Goal: Task Accomplishment & Management: Manage account settings

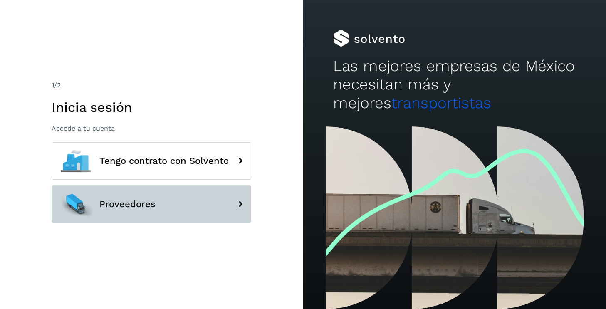
click at [173, 211] on button "Proveedores" at bounding box center [152, 204] width 200 height 37
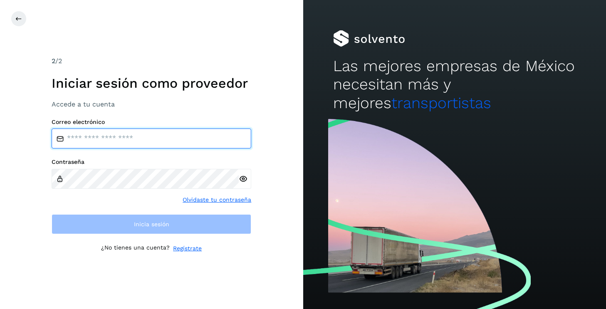
click at [146, 136] on input "email" at bounding box center [152, 139] width 200 height 20
type input "**********"
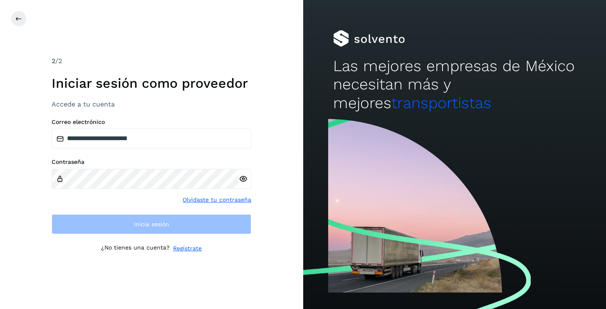
click at [240, 179] on div at bounding box center [245, 179] width 12 height 20
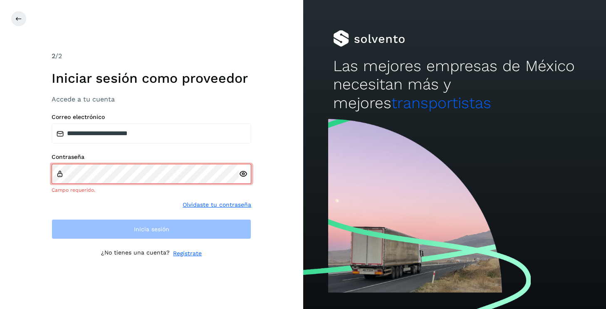
click at [242, 174] on icon at bounding box center [243, 174] width 9 height 9
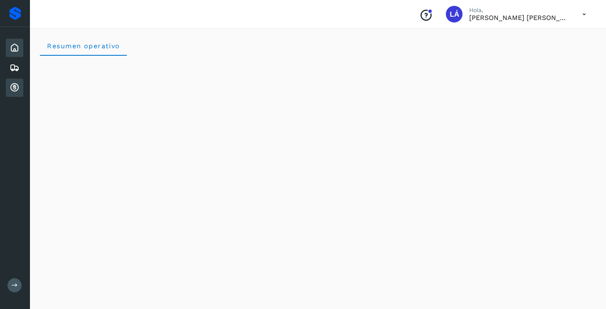
click at [21, 91] on div "Cuentas por cobrar" at bounding box center [14, 88] width 17 height 18
